Goal: Transaction & Acquisition: Purchase product/service

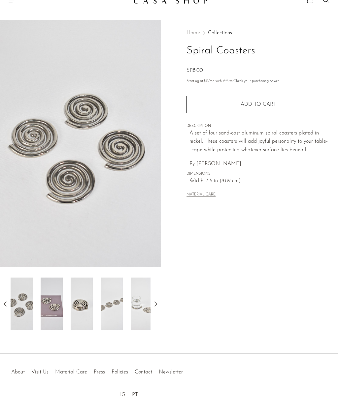
scroll to position [12, 0]
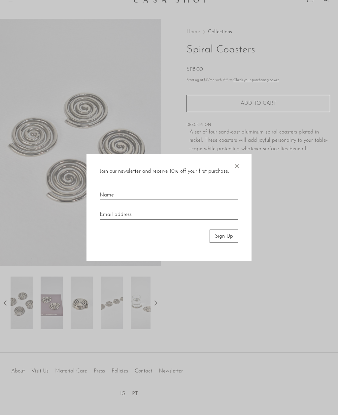
click at [41, 369] on div at bounding box center [169, 207] width 338 height 415
click at [228, 197] on input "text" at bounding box center [169, 193] width 138 height 15
type input "tam"
click at [184, 208] on input "email" at bounding box center [169, 212] width 138 height 15
click at [172, 214] on input "t.morgan6160@G" at bounding box center [169, 212] width 138 height 15
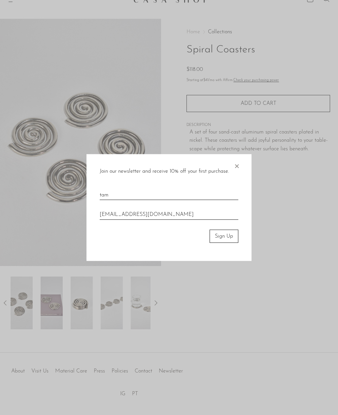
type input "t.morgan6160@gmail.com"
click at [229, 237] on button "Sign Up" at bounding box center [223, 235] width 29 height 13
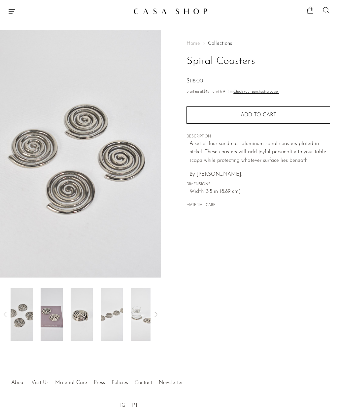
click at [211, 203] on button "MATERIAL CARE" at bounding box center [200, 205] width 29 height 5
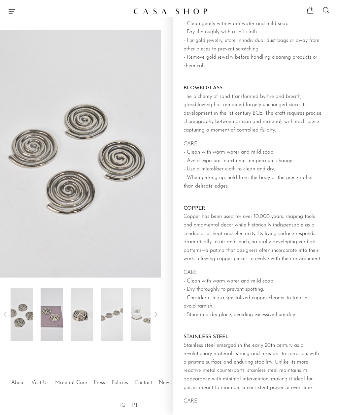
scroll to position [5, 0]
click at [74, 357] on div "Spiral Coasters $118.00" at bounding box center [169, 197] width 338 height 334
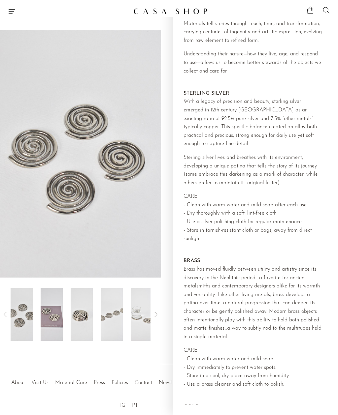
scroll to position [0, 0]
click at [86, 357] on div "Spiral Coasters $118.00" at bounding box center [169, 197] width 338 height 334
click at [80, 353] on div "Spiral Coasters $118.00" at bounding box center [169, 197] width 338 height 334
click at [88, 395] on div "About Visit Us Material Care Press Policies Contact Newsletter IG PT" at bounding box center [169, 387] width 322 height 46
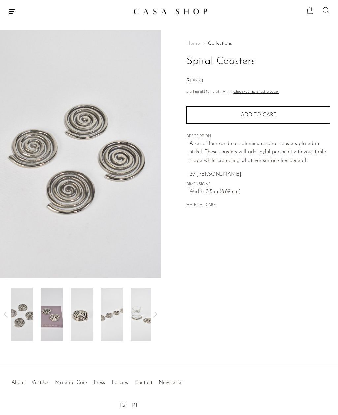
click at [44, 381] on link "Visit Us" at bounding box center [39, 382] width 17 height 5
click at [207, 116] on button "Add to cart" at bounding box center [257, 114] width 143 height 17
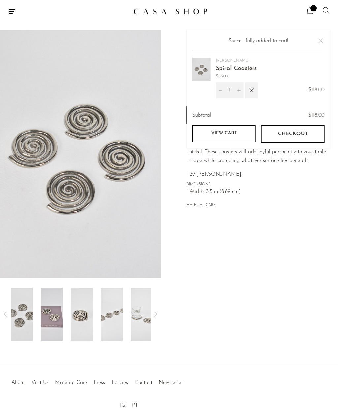
click at [303, 136] on span "Checkout" at bounding box center [292, 134] width 30 height 6
